Goal: Information Seeking & Learning: Learn about a topic

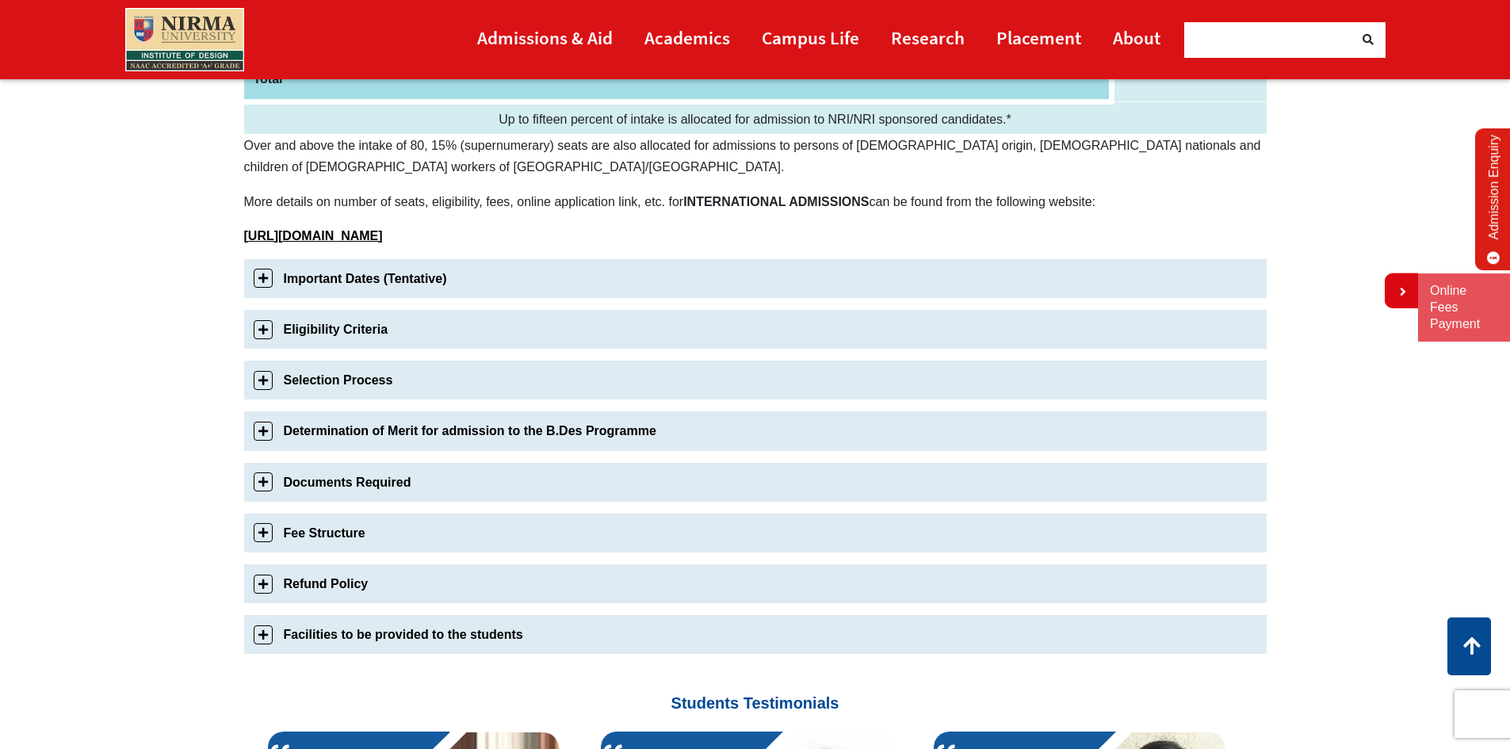
scroll to position [396, 0]
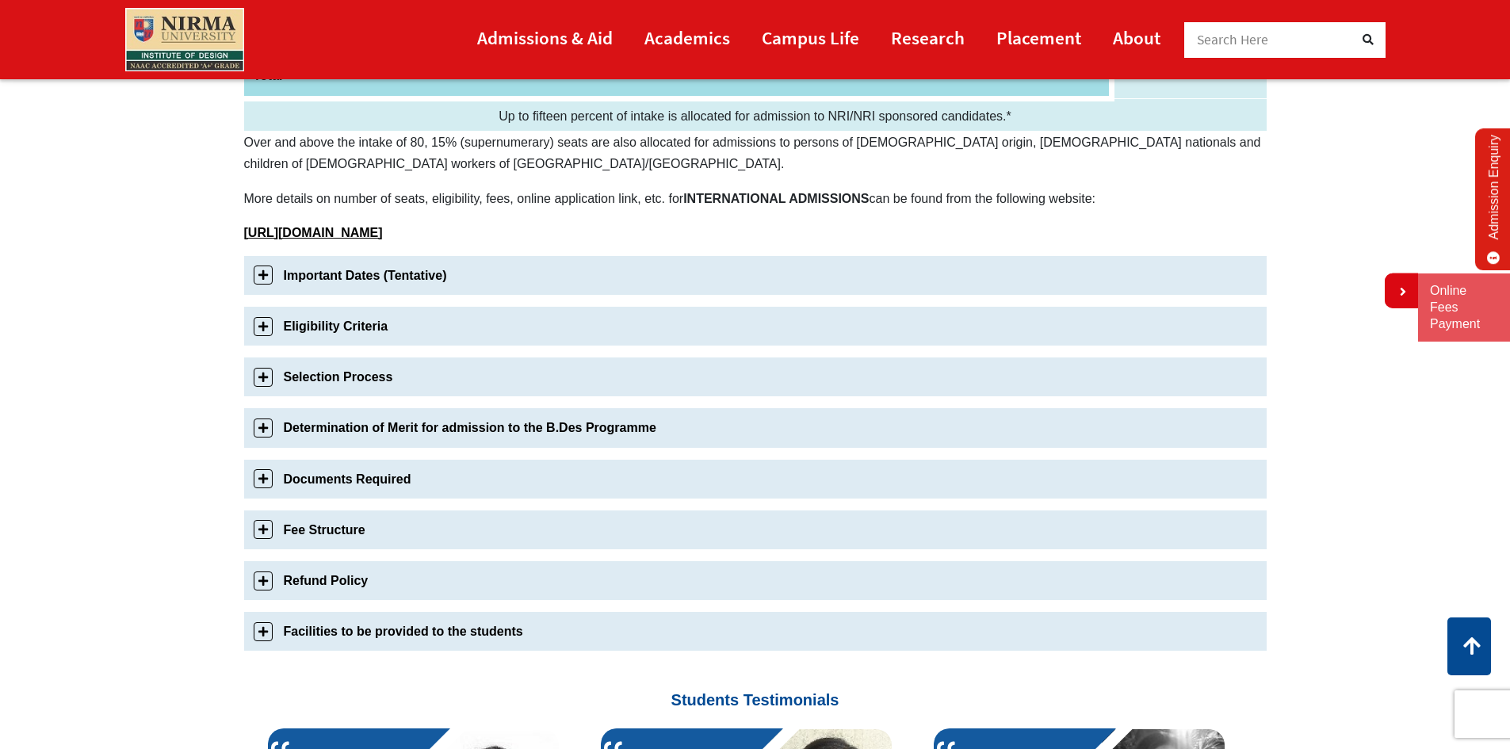
click at [258, 382] on link "Selection Process" at bounding box center [755, 377] width 1023 height 39
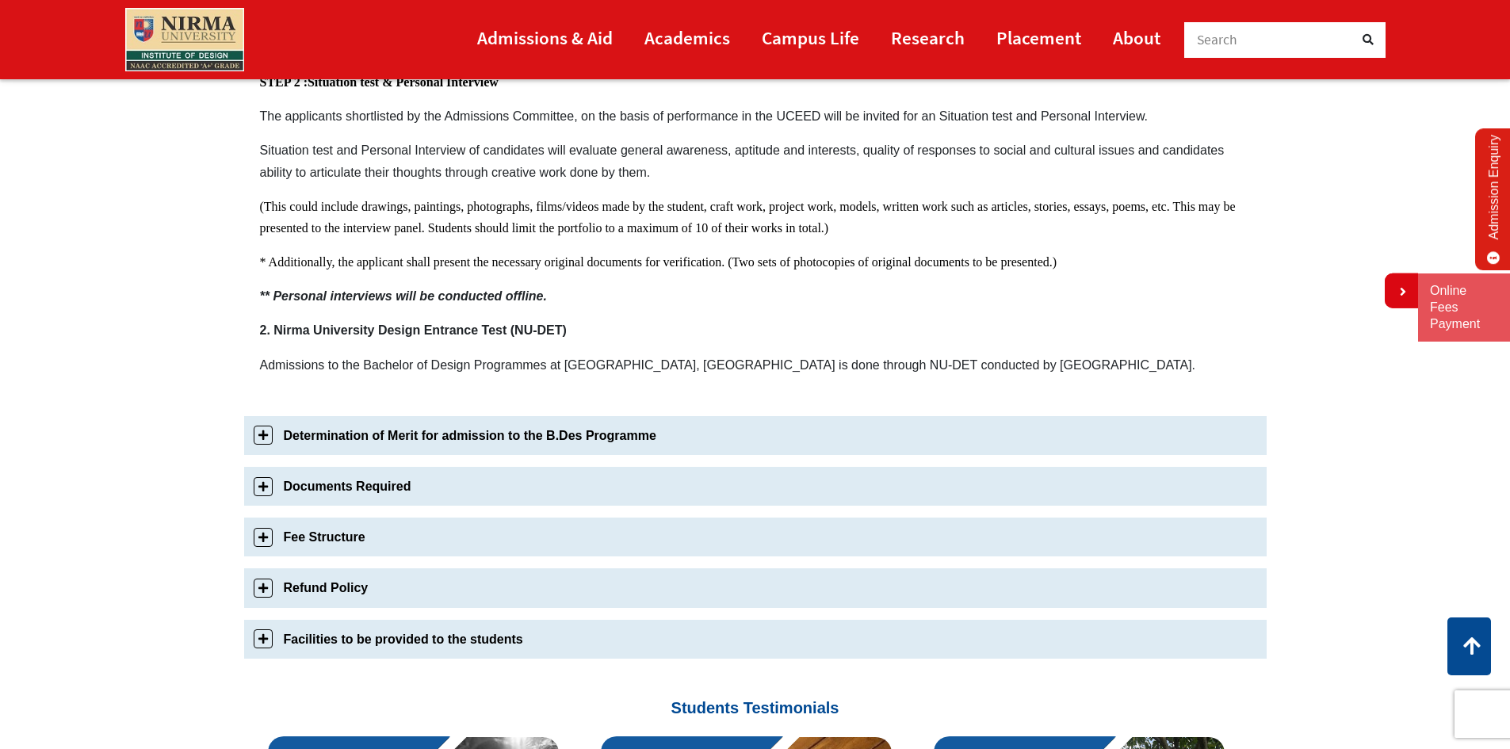
scroll to position [1055, 0]
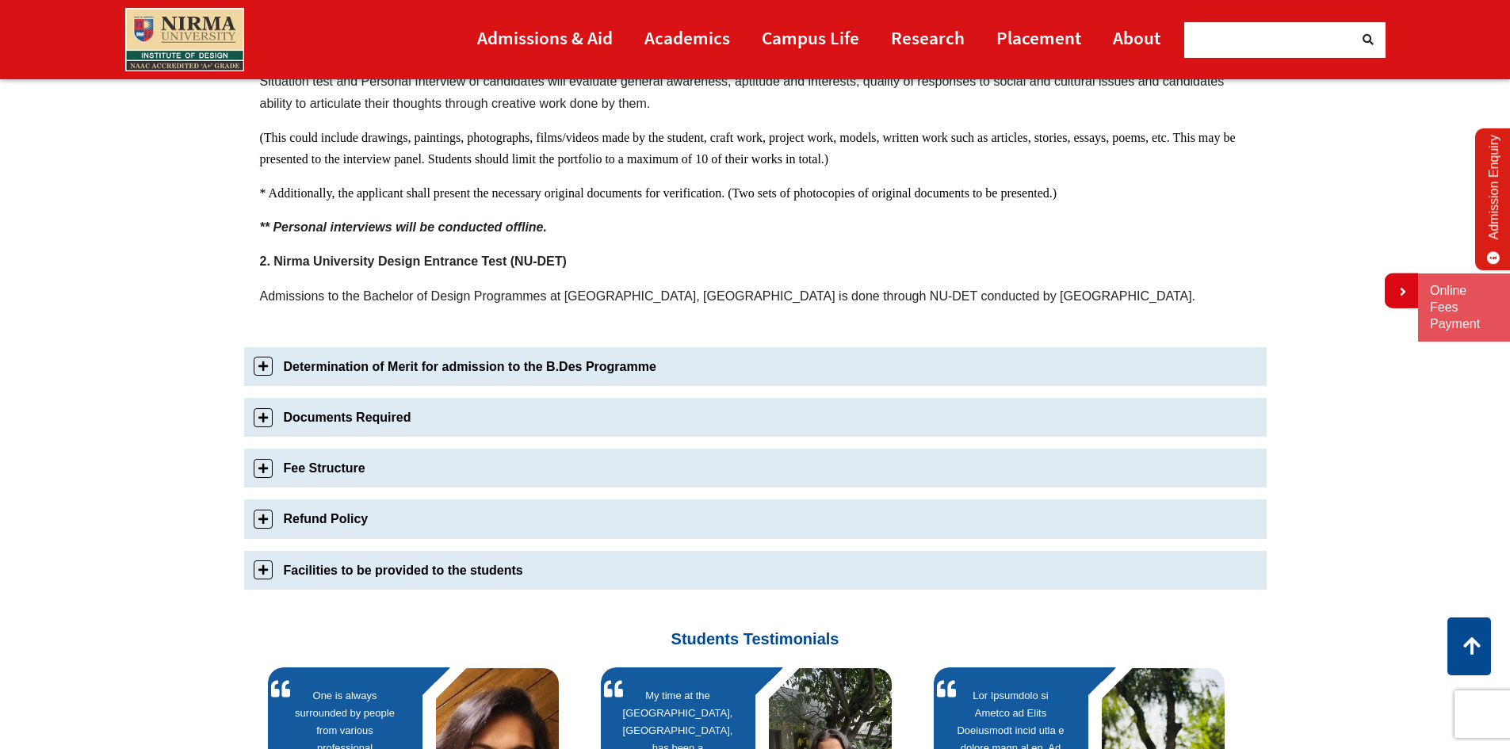
click at [271, 370] on link "Determination of Merit for admission to the B.Des Programme" at bounding box center [755, 366] width 1023 height 39
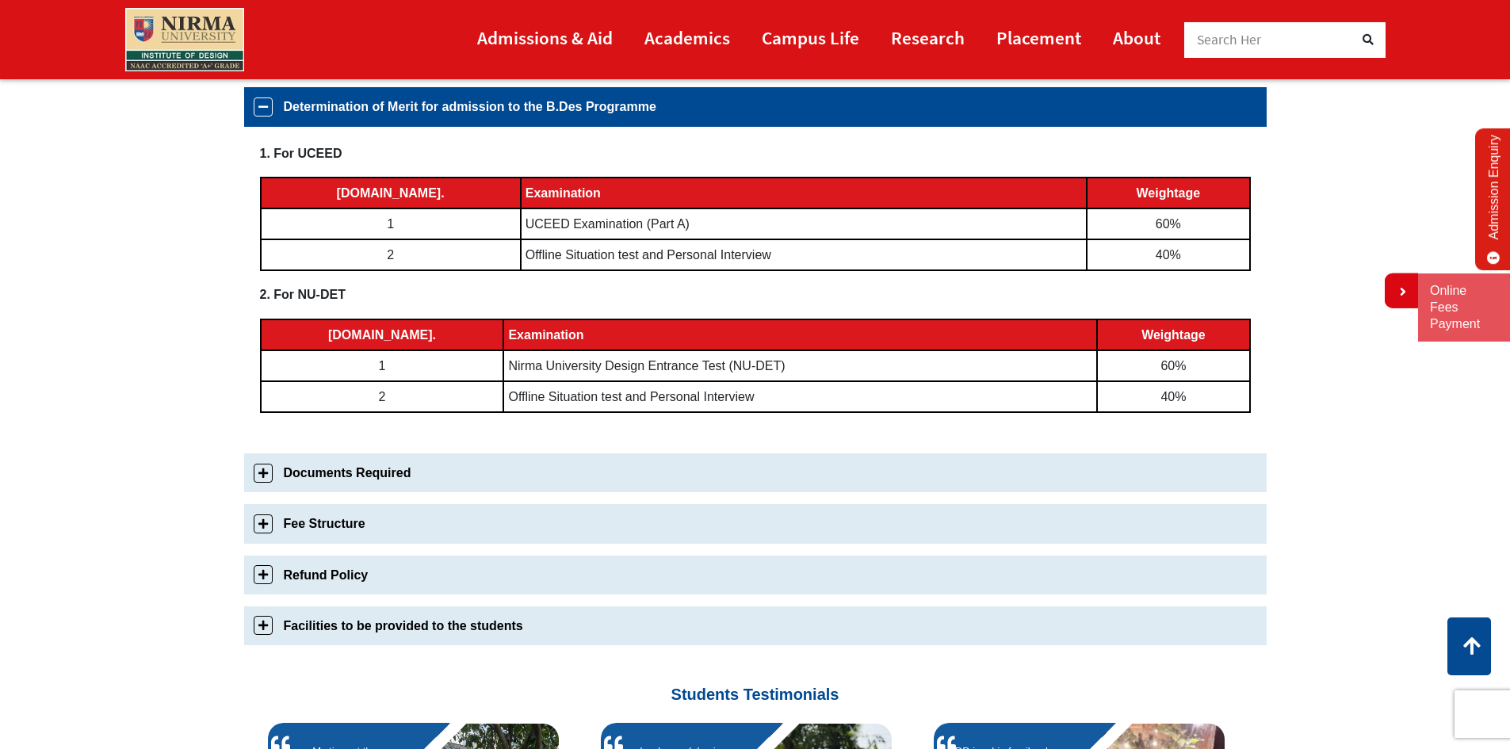
scroll to position [710, 0]
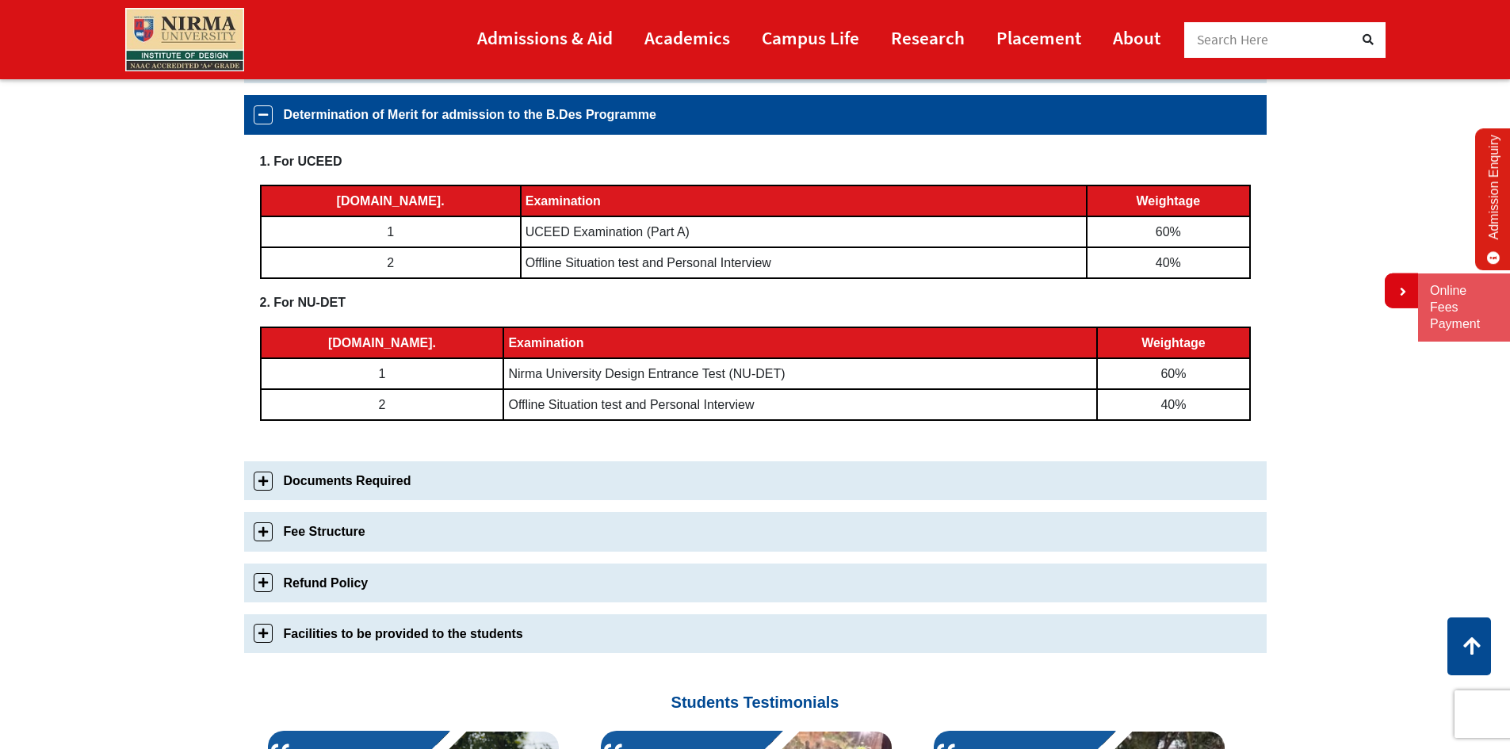
click at [262, 483] on link "Documents Required" at bounding box center [755, 480] width 1023 height 39
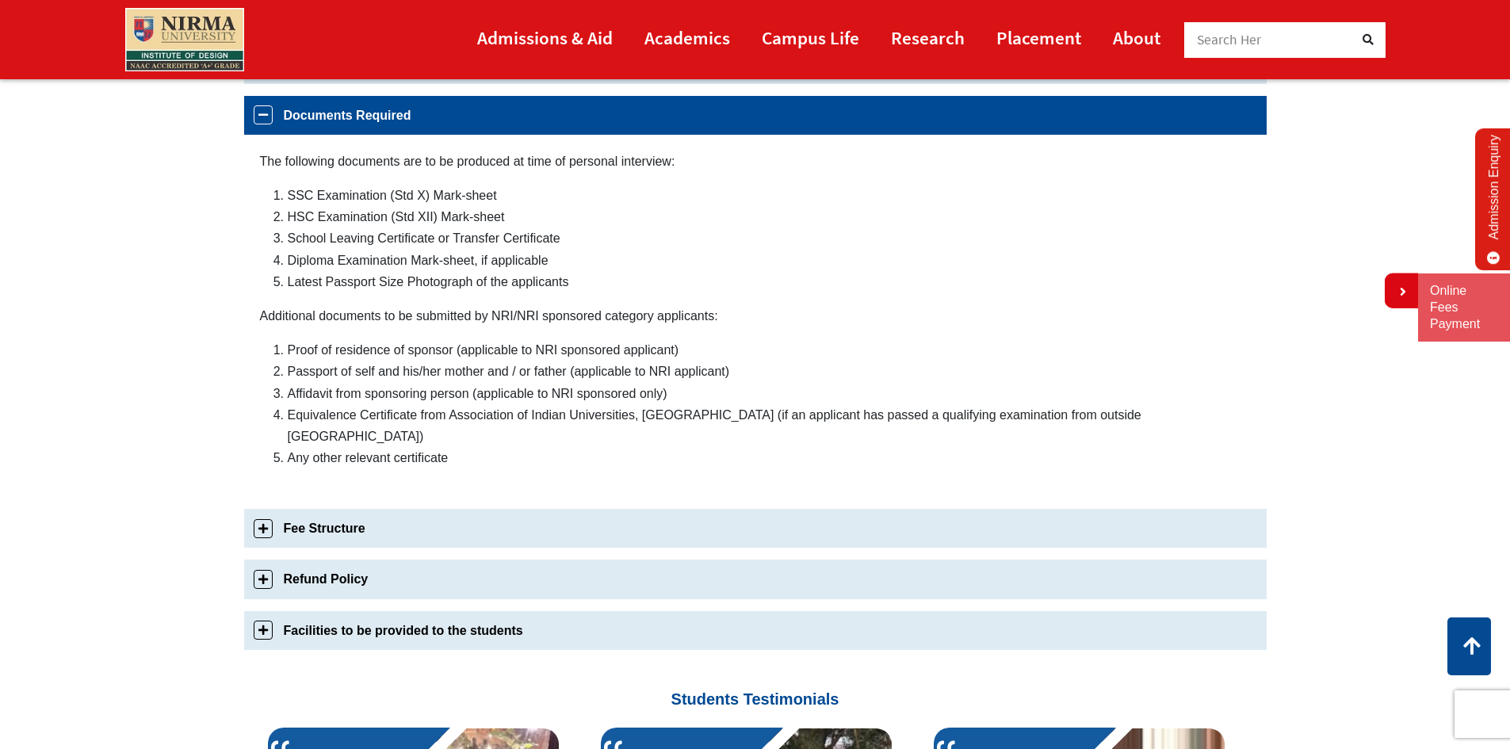
scroll to position [761, 0]
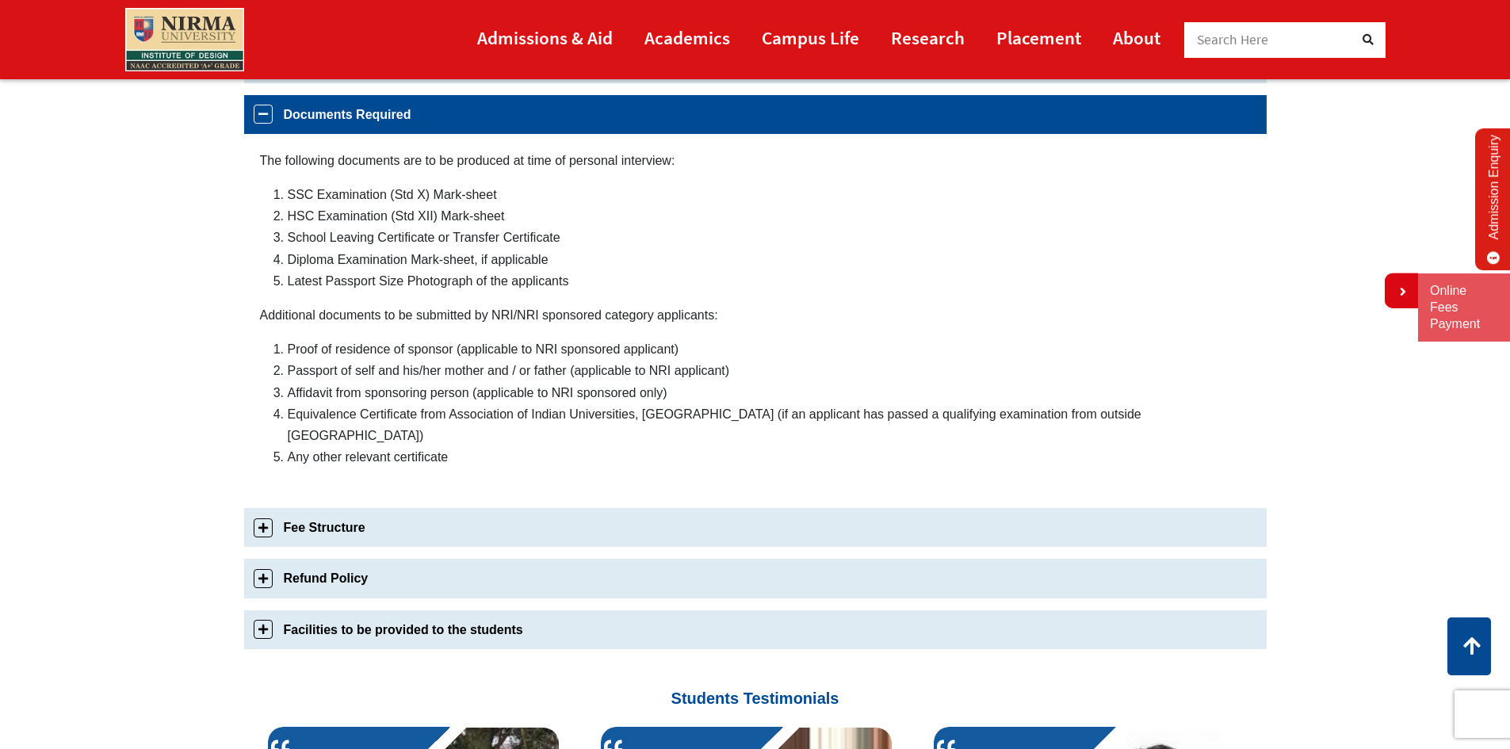
click at [270, 508] on link "Fee Structure" at bounding box center [755, 527] width 1023 height 39
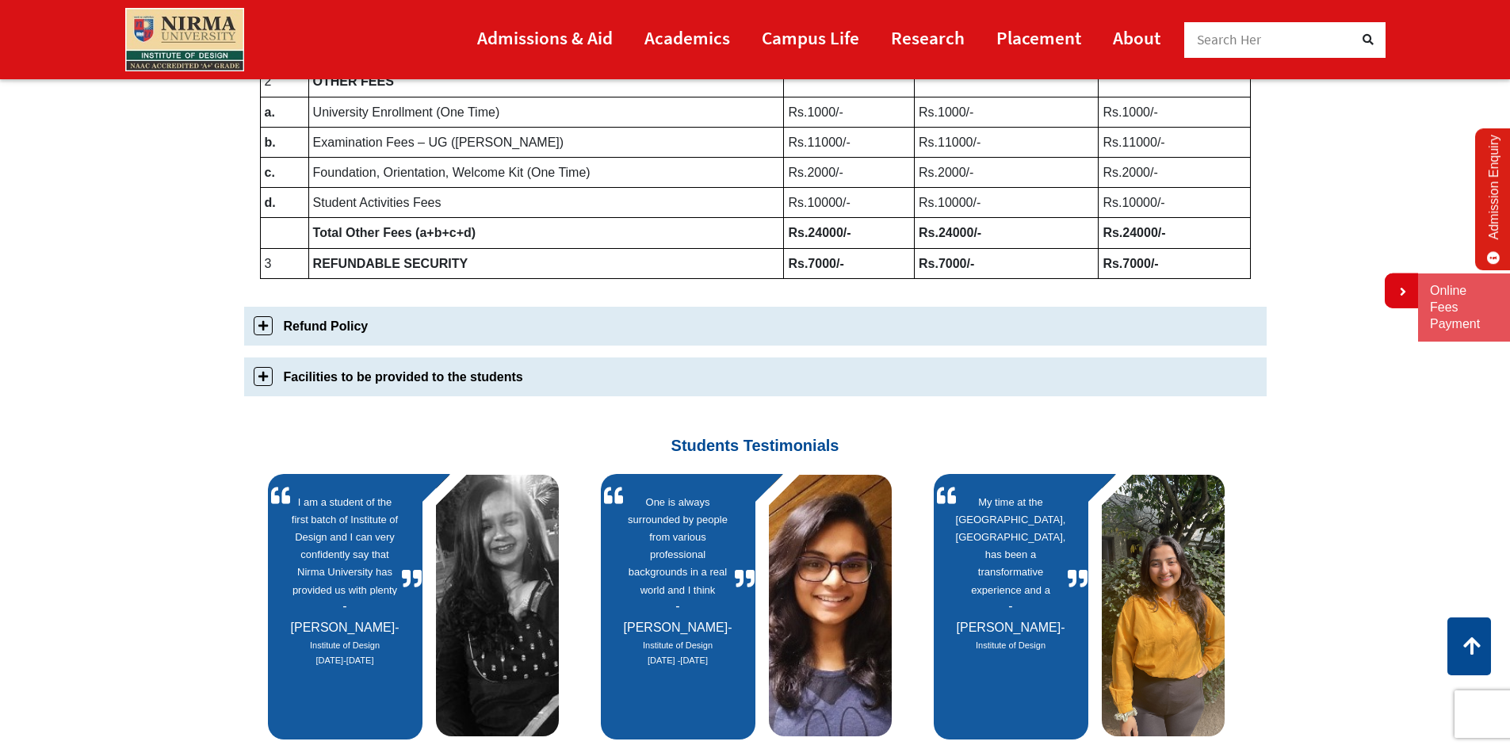
scroll to position [970, 0]
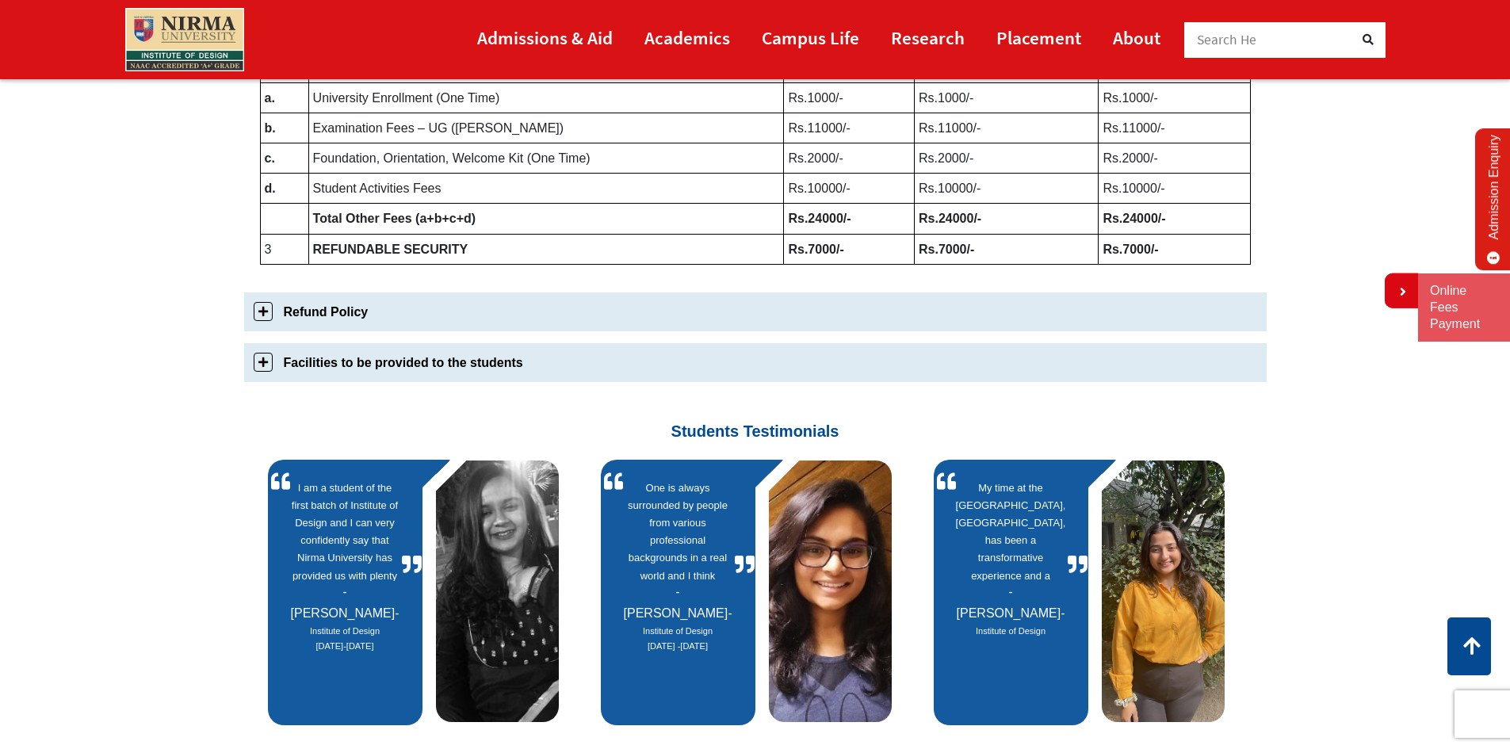
click at [261, 371] on link "Facilities to be provided to the students" at bounding box center [755, 362] width 1023 height 39
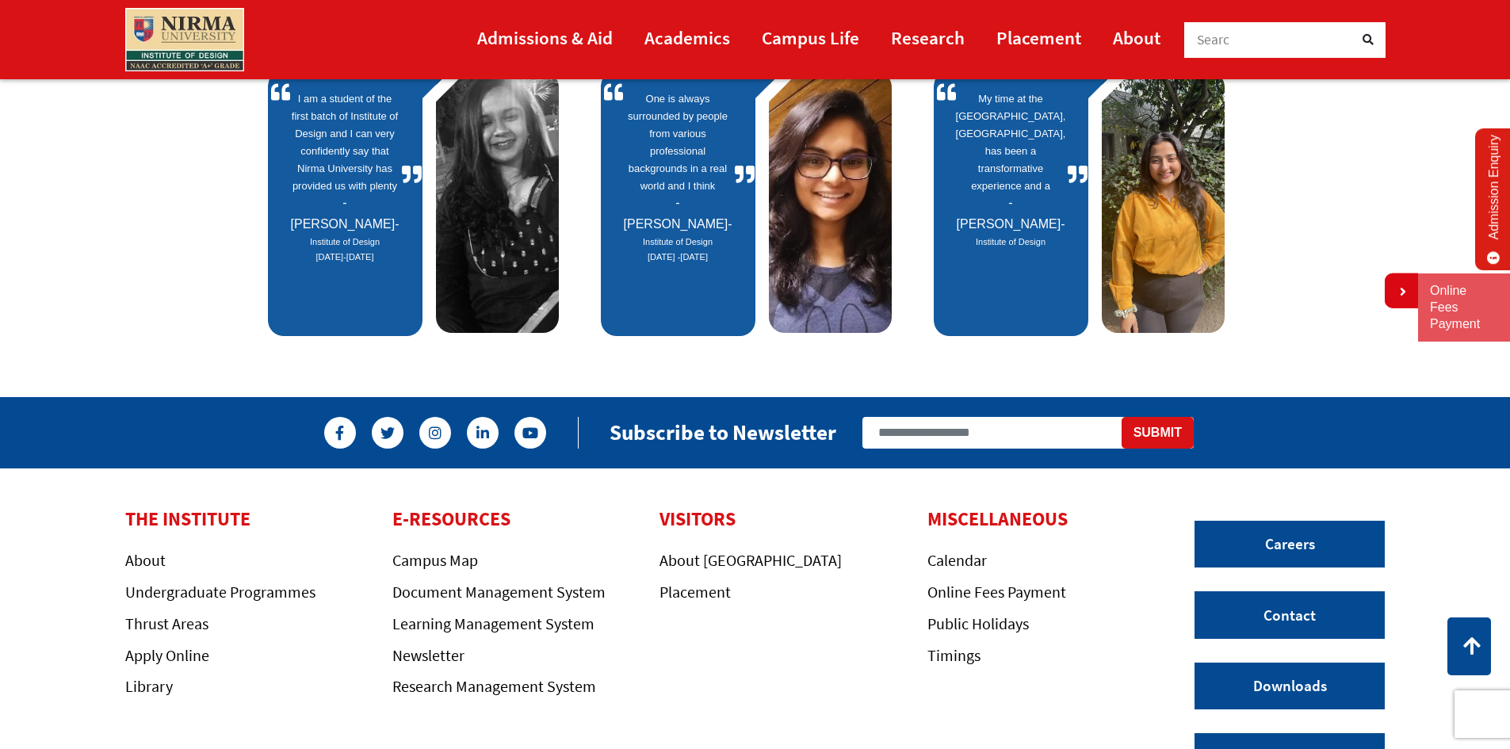
scroll to position [1230, 0]
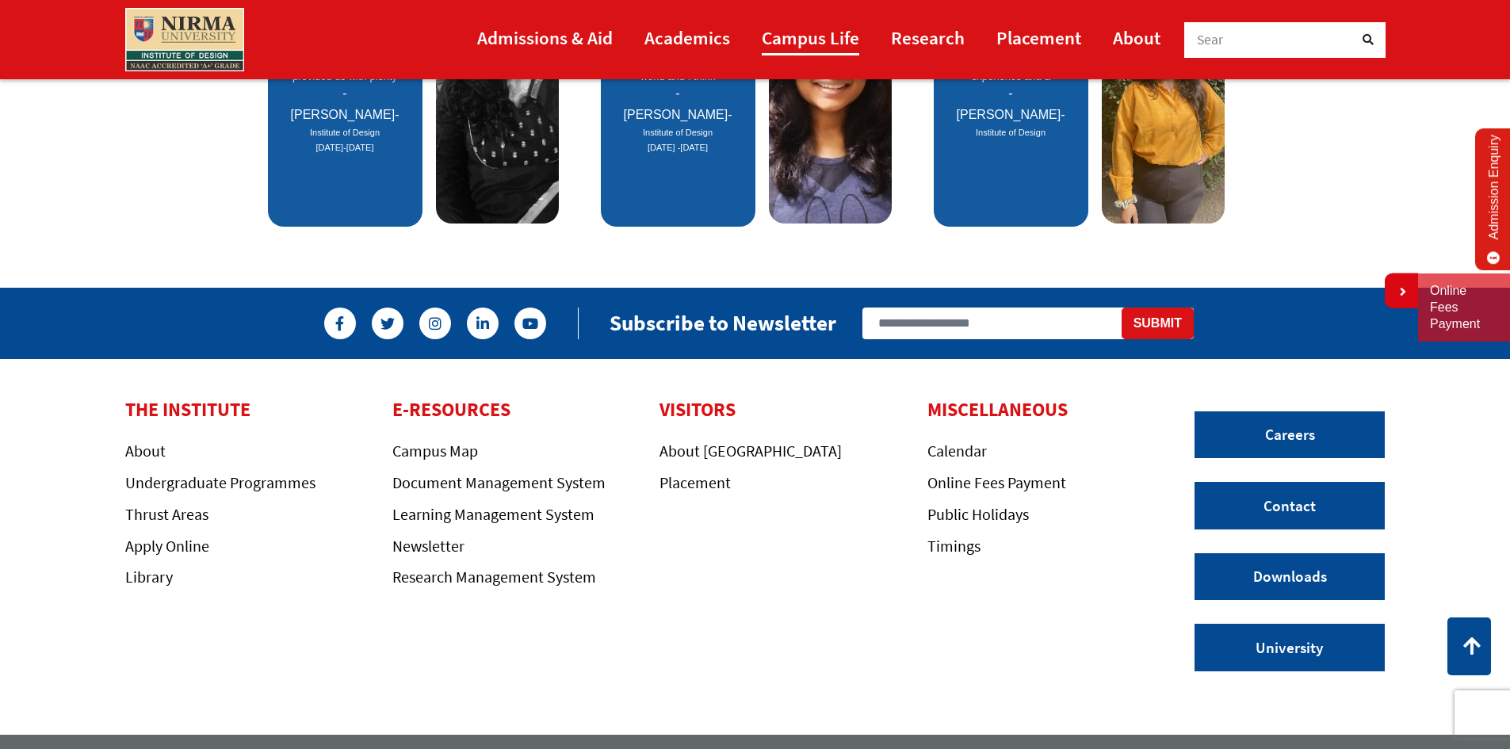
click at [795, 41] on link "Campus Life" at bounding box center [811, 38] width 98 height 36
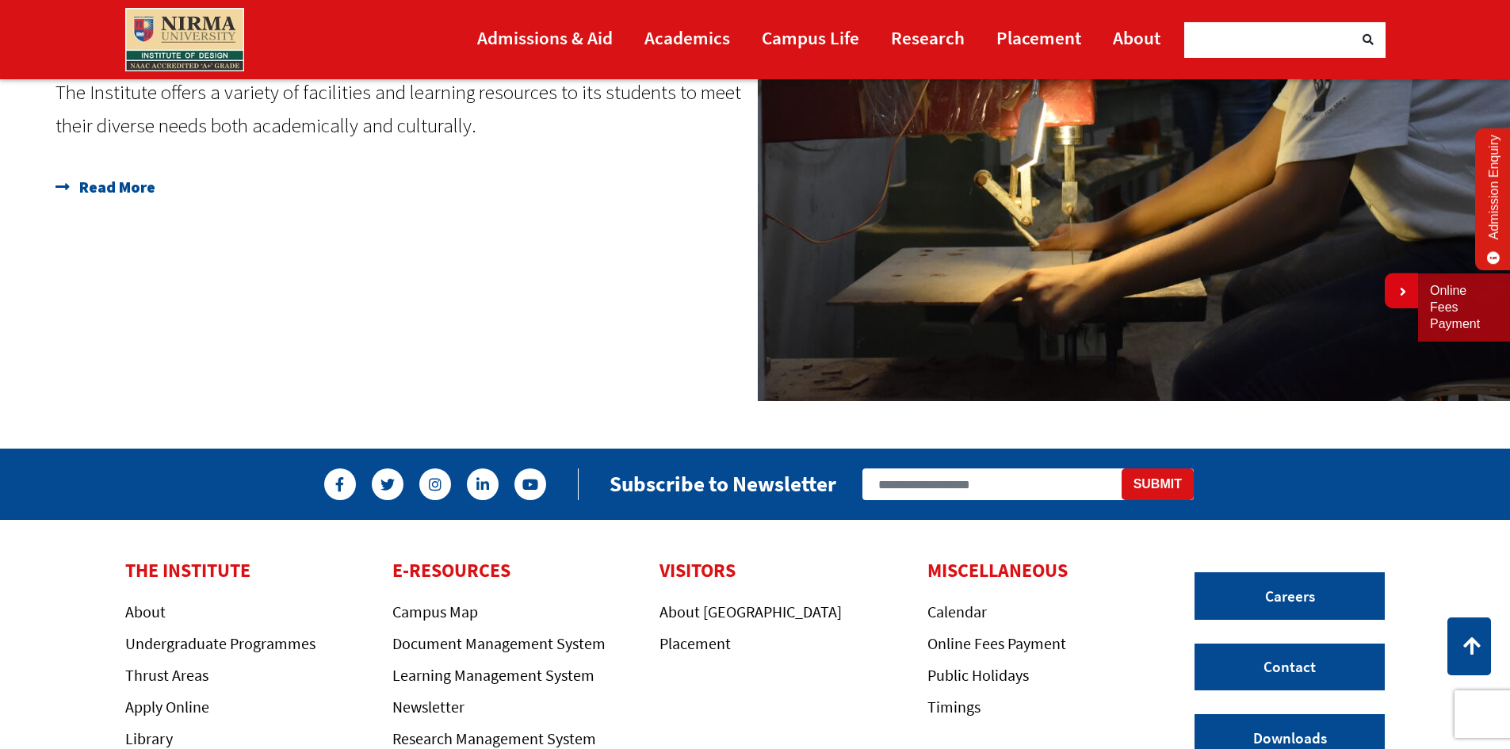
scroll to position [2616, 0]
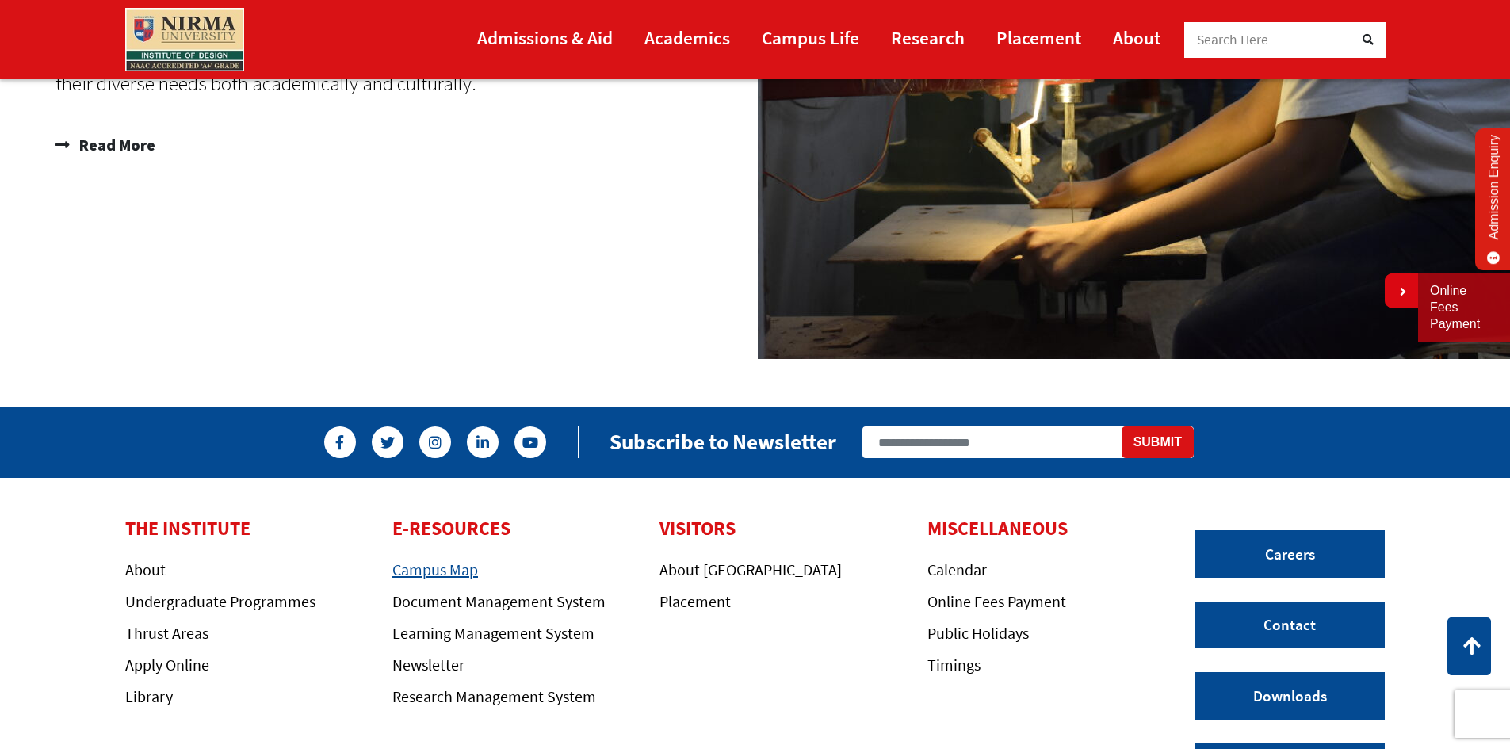
click at [416, 568] on link "Campus Map" at bounding box center [435, 570] width 86 height 20
